Goal: Information Seeking & Learning: Learn about a topic

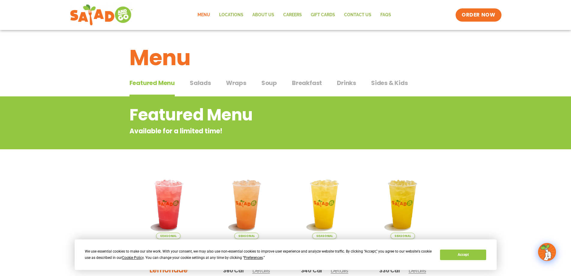
click at [205, 83] on span "Salads" at bounding box center [200, 82] width 21 height 9
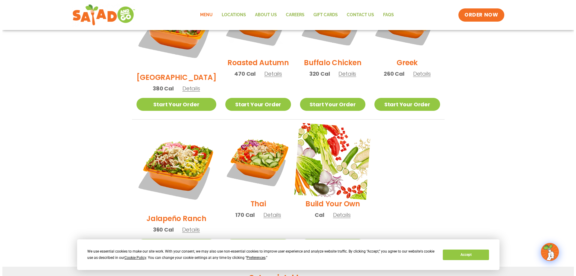
scroll to position [390, 0]
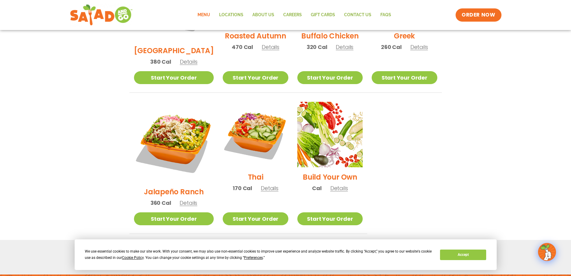
click at [186, 199] on span "Details" at bounding box center [189, 202] width 18 height 7
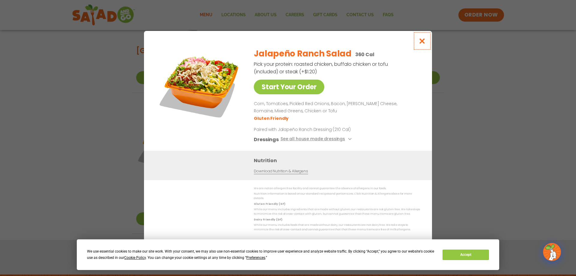
click at [423, 40] on icon "Close modal" at bounding box center [421, 41] width 7 height 6
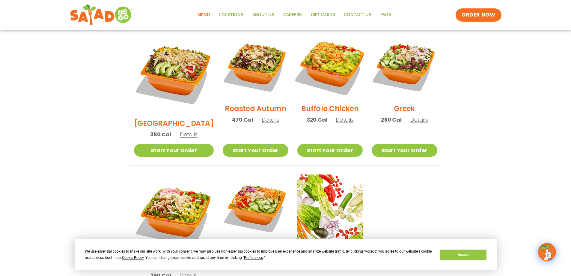
scroll to position [315, 0]
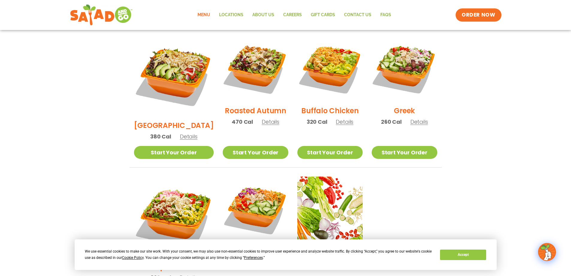
click at [336, 118] on span "Details" at bounding box center [345, 121] width 18 height 7
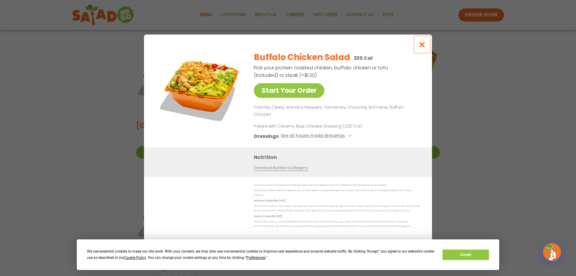
click at [422, 48] on icon "Close modal" at bounding box center [421, 44] width 7 height 6
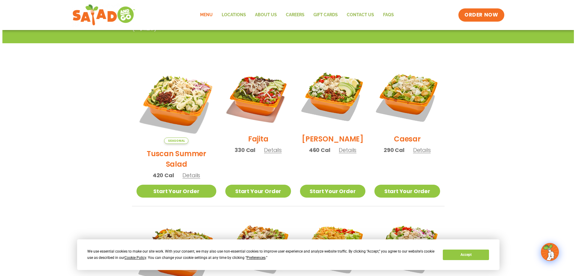
scroll to position [135, 0]
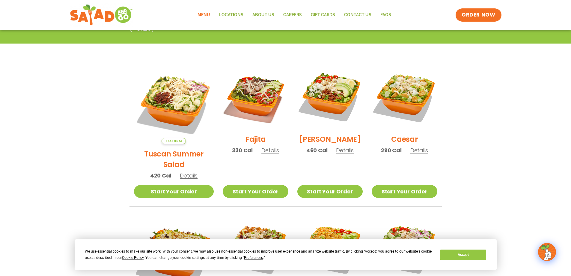
click at [262, 154] on span "Details" at bounding box center [271, 149] width 18 height 7
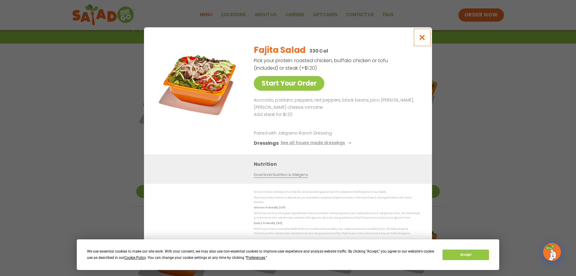
click at [421, 40] on icon "Close modal" at bounding box center [421, 37] width 7 height 6
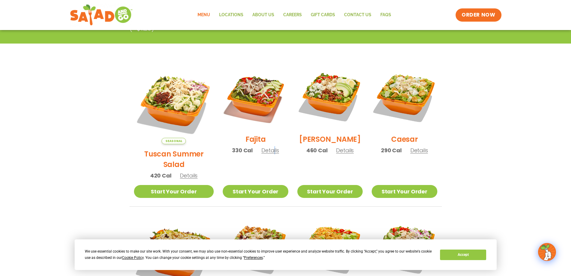
click at [265, 154] on span "Details" at bounding box center [271, 149] width 18 height 7
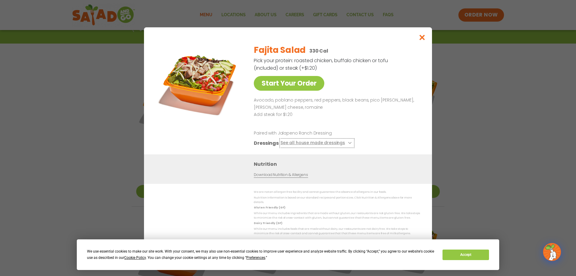
click at [345, 145] on button "See all house made dressings" at bounding box center [316, 142] width 73 height 7
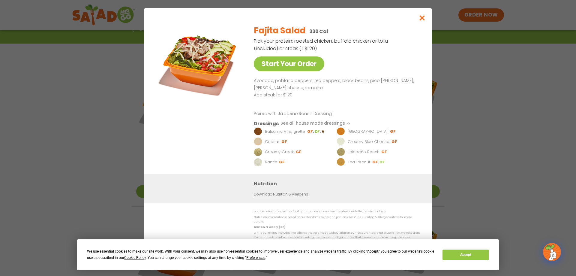
click at [289, 197] on link "Download Nutrition & Allergens" at bounding box center [281, 194] width 54 height 6
